Goal: Transaction & Acquisition: Subscribe to service/newsletter

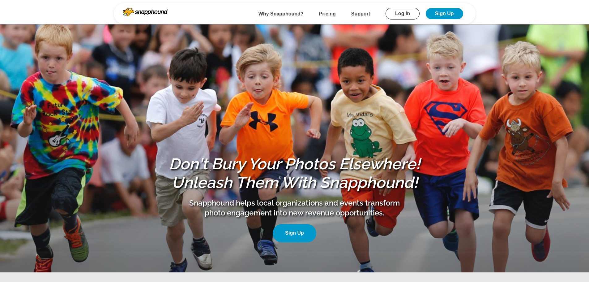
click at [446, 11] on link "Sign Up" at bounding box center [444, 13] width 37 height 11
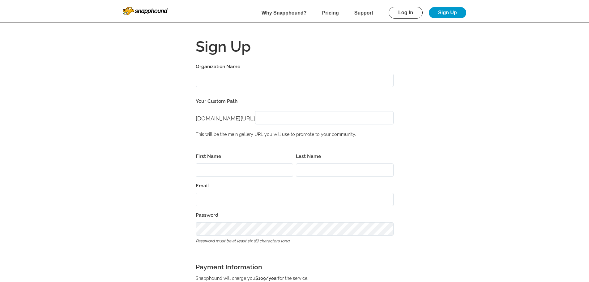
click at [247, 82] on input "Organization Name" at bounding box center [295, 80] width 198 height 13
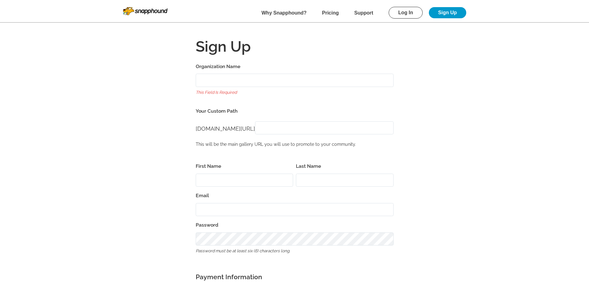
drag, startPoint x: 219, startPoint y: 88, endPoint x: 219, endPoint y: 84, distance: 4.3
click at [219, 88] on div "Organization Name This field is required" at bounding box center [295, 79] width 198 height 35
click at [218, 80] on input "Organization Name" at bounding box center [295, 80] width 198 height 13
type input "brookfield lions club"
click at [313, 126] on div "www.snapphound.com/ www.snapphound.com/" at bounding box center [295, 128] width 198 height 21
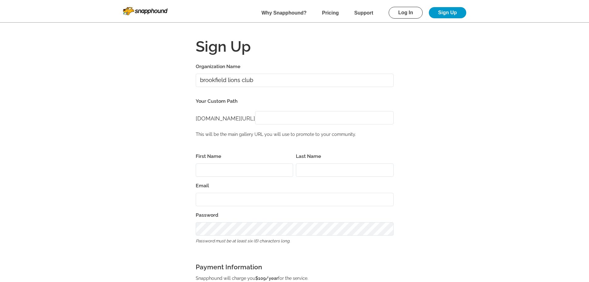
click at [271, 120] on input "[DOMAIN_NAME][URL]" at bounding box center [324, 117] width 138 height 13
click at [242, 150] on form "Organization Name brookfield lions club Your Custom Path www.snapphound.com/ ww…" at bounding box center [295, 239] width 396 height 354
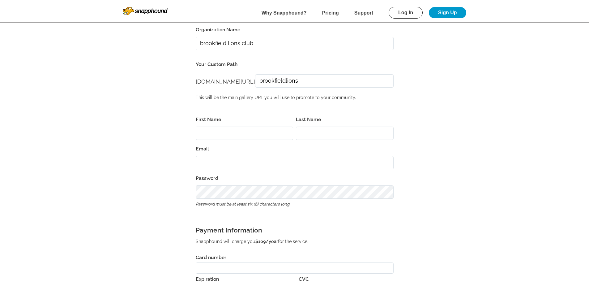
scroll to position [31, 0]
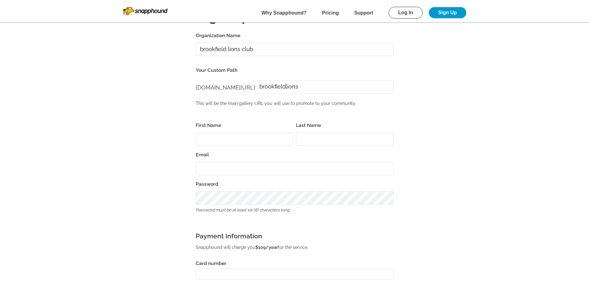
click at [234, 143] on input "First Name" at bounding box center [245, 138] width 98 height 13
click at [328, 84] on input "brookfieldlions" at bounding box center [324, 86] width 138 height 13
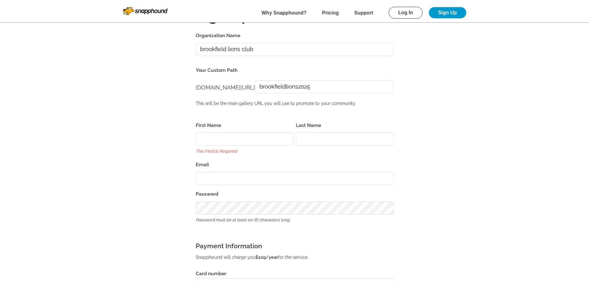
type input "brookfieldlions2025"
click at [282, 138] on input "First Name" at bounding box center [245, 138] width 98 height 13
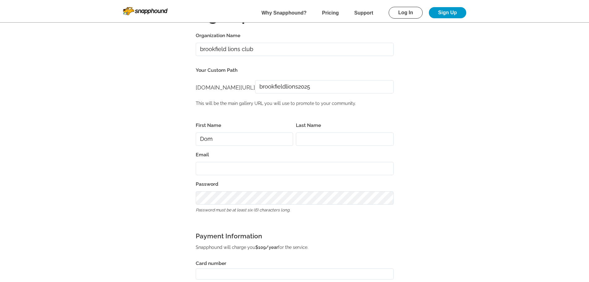
type input "Dom"
click at [322, 142] on input "L" at bounding box center [345, 138] width 98 height 13
type input "Lombardo"
click at [204, 167] on input "Email" at bounding box center [295, 168] width 198 height 13
paste input "dom1976lombar@gmail.com"
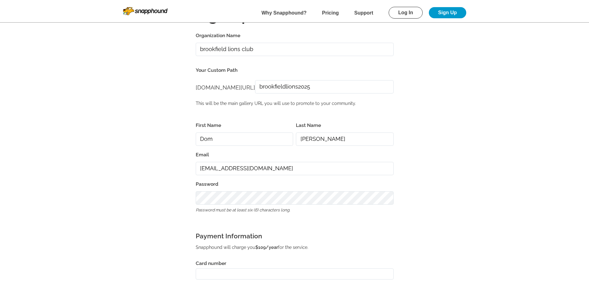
type input "dom1976lombar@gmail.com"
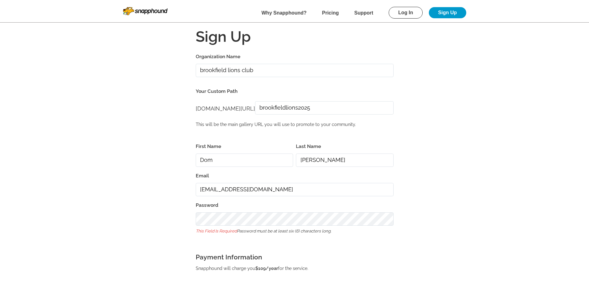
scroll to position [0, 0]
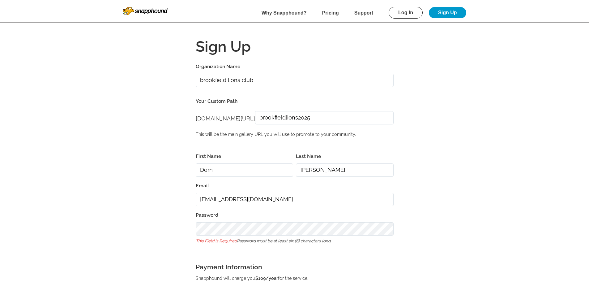
click at [320, 122] on input "brookfieldlions2025" at bounding box center [324, 117] width 138 height 13
click at [331, 118] on input "brookfieldlions2025" at bounding box center [324, 117] width 138 height 13
click at [334, 124] on input "brookfieldlions2025" at bounding box center [324, 117] width 138 height 13
click at [332, 121] on input "brookfieldlions2025" at bounding box center [324, 117] width 138 height 13
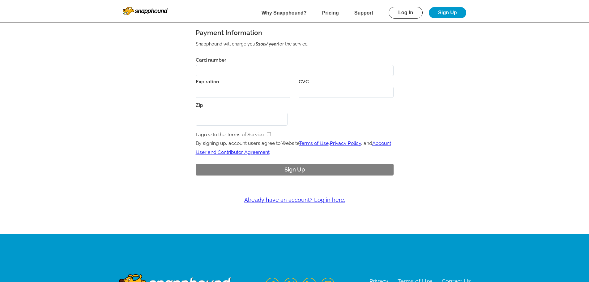
scroll to position [216, 0]
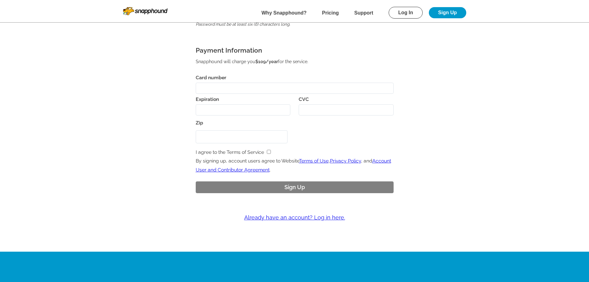
click at [261, 84] on div at bounding box center [295, 88] width 198 height 11
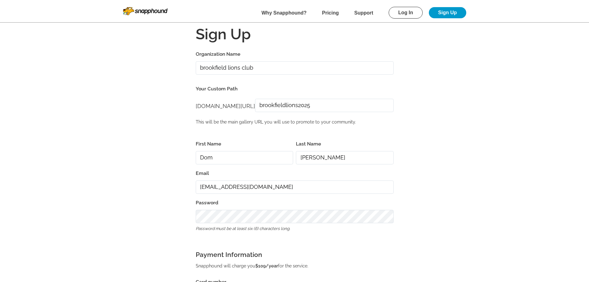
scroll to position [0, 0]
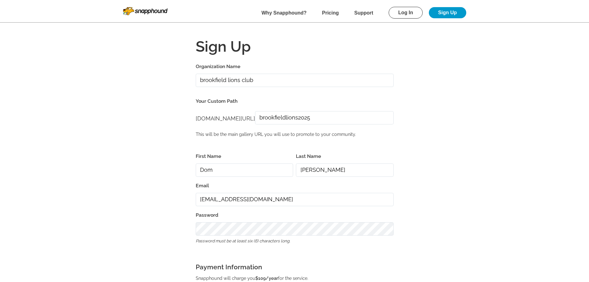
click at [453, 110] on form "Organization Name brookfield lions club Your Custom Path www.snapphound.com/ ww…" at bounding box center [295, 239] width 396 height 354
click at [340, 120] on input "brookfieldlions2025" at bounding box center [324, 117] width 138 height 13
click at [143, 100] on form "Organization Name brookfield lions club Your Custom Path www.snapphound.com/ ww…" at bounding box center [295, 239] width 396 height 354
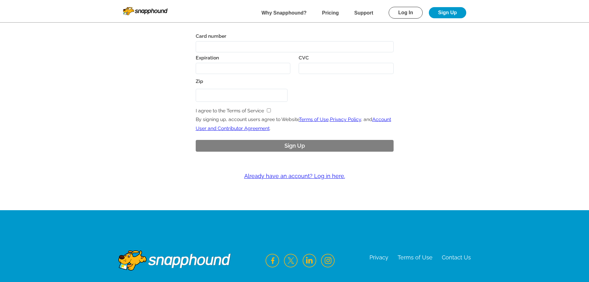
scroll to position [283, 0]
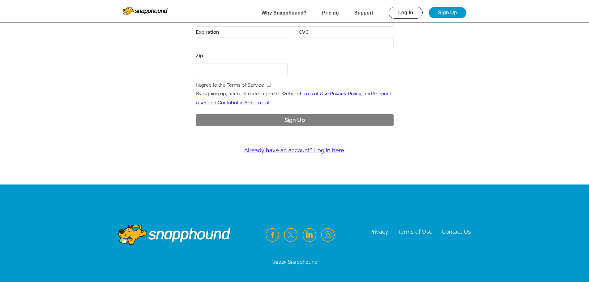
drag, startPoint x: 0, startPoint y: 77, endPoint x: -1, endPoint y: 59, distance: 18.0
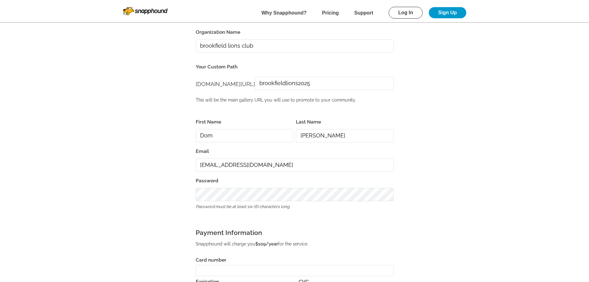
scroll to position [0, 0]
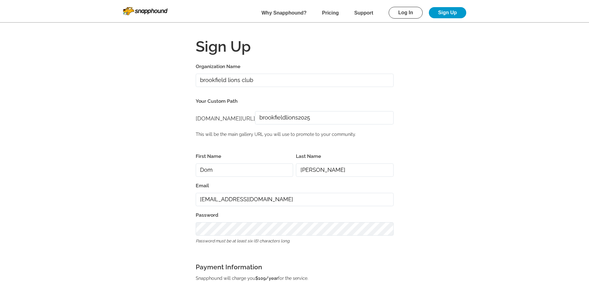
click at [448, 12] on link "Sign Up" at bounding box center [447, 12] width 37 height 11
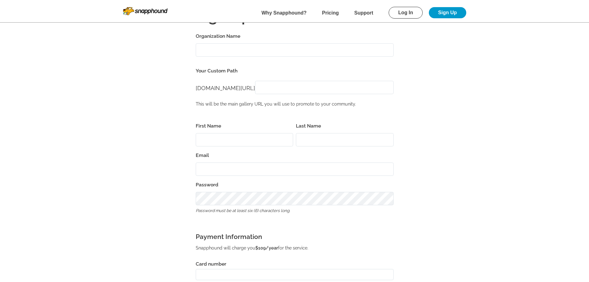
scroll to position [31, 0]
click at [414, 15] on link "Log In" at bounding box center [406, 13] width 34 height 12
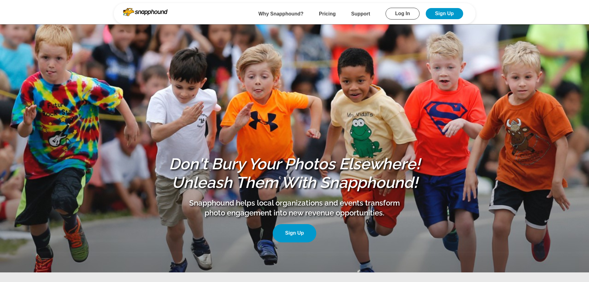
click at [211, 18] on ul "Why Snapphound? Pricing Support Log In Sign Up" at bounding box center [316, 14] width 296 height 12
click at [449, 11] on link "Sign Up" at bounding box center [444, 13] width 37 height 11
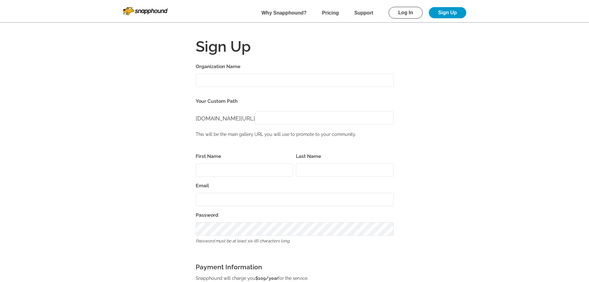
click at [227, 81] on input "Organization Name" at bounding box center [295, 80] width 198 height 13
